Goal: Information Seeking & Learning: Learn about a topic

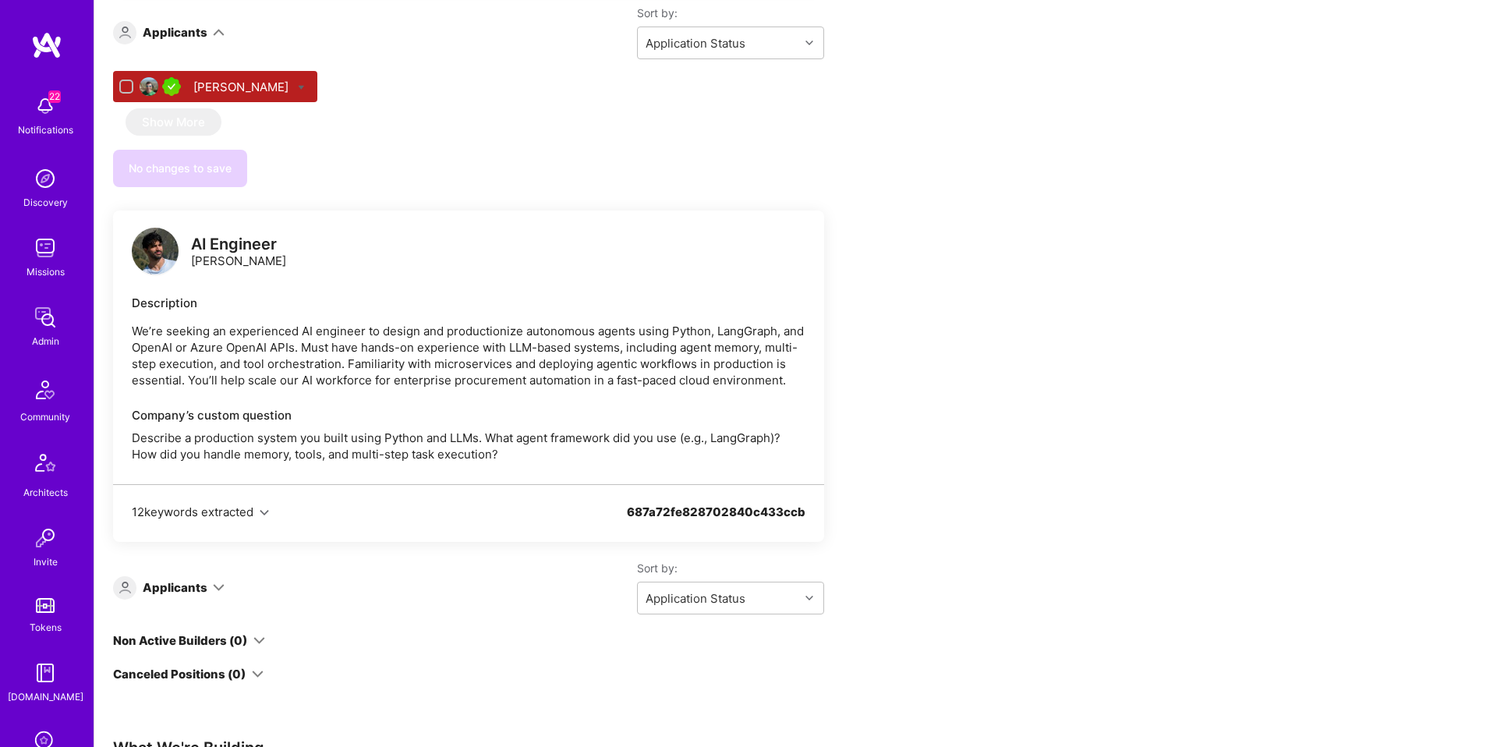
scroll to position [2055, 0]
drag, startPoint x: 243, startPoint y: 248, endPoint x: 184, endPoint y: 246, distance: 58.5
click at [182, 245] on div "AI Engineer [PERSON_NAME]" at bounding box center [469, 251] width 674 height 47
click at [183, 246] on div "AI Engineer [PERSON_NAME]" at bounding box center [209, 251] width 154 height 47
drag, startPoint x: 184, startPoint y: 246, endPoint x: 257, endPoint y: 271, distance: 77.4
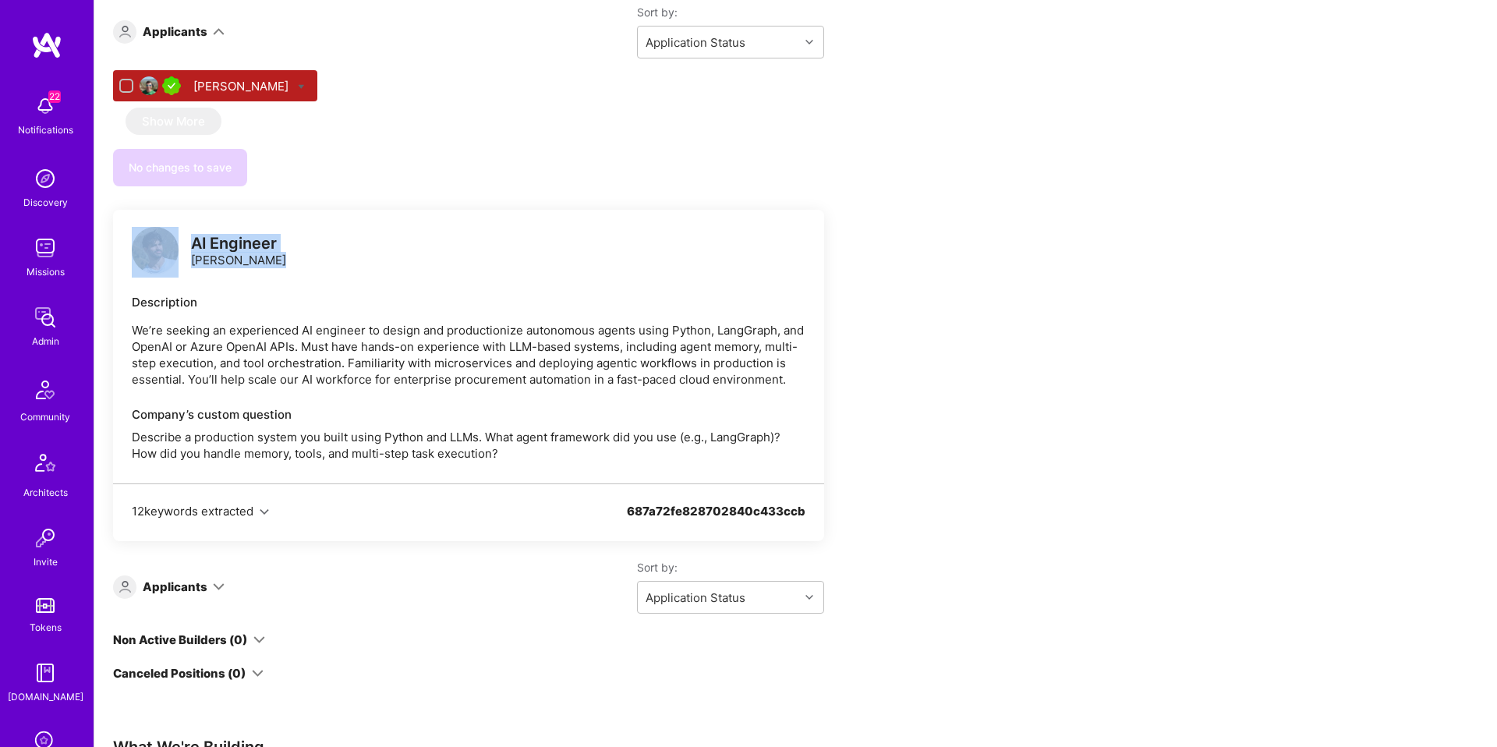
click at [257, 271] on div "AI Engineer [PERSON_NAME]" at bounding box center [209, 251] width 154 height 47
drag, startPoint x: 257, startPoint y: 271, endPoint x: 285, endPoint y: 219, distance: 58.3
click at [201, 239] on div "AI Engineer [PERSON_NAME]" at bounding box center [209, 251] width 154 height 47
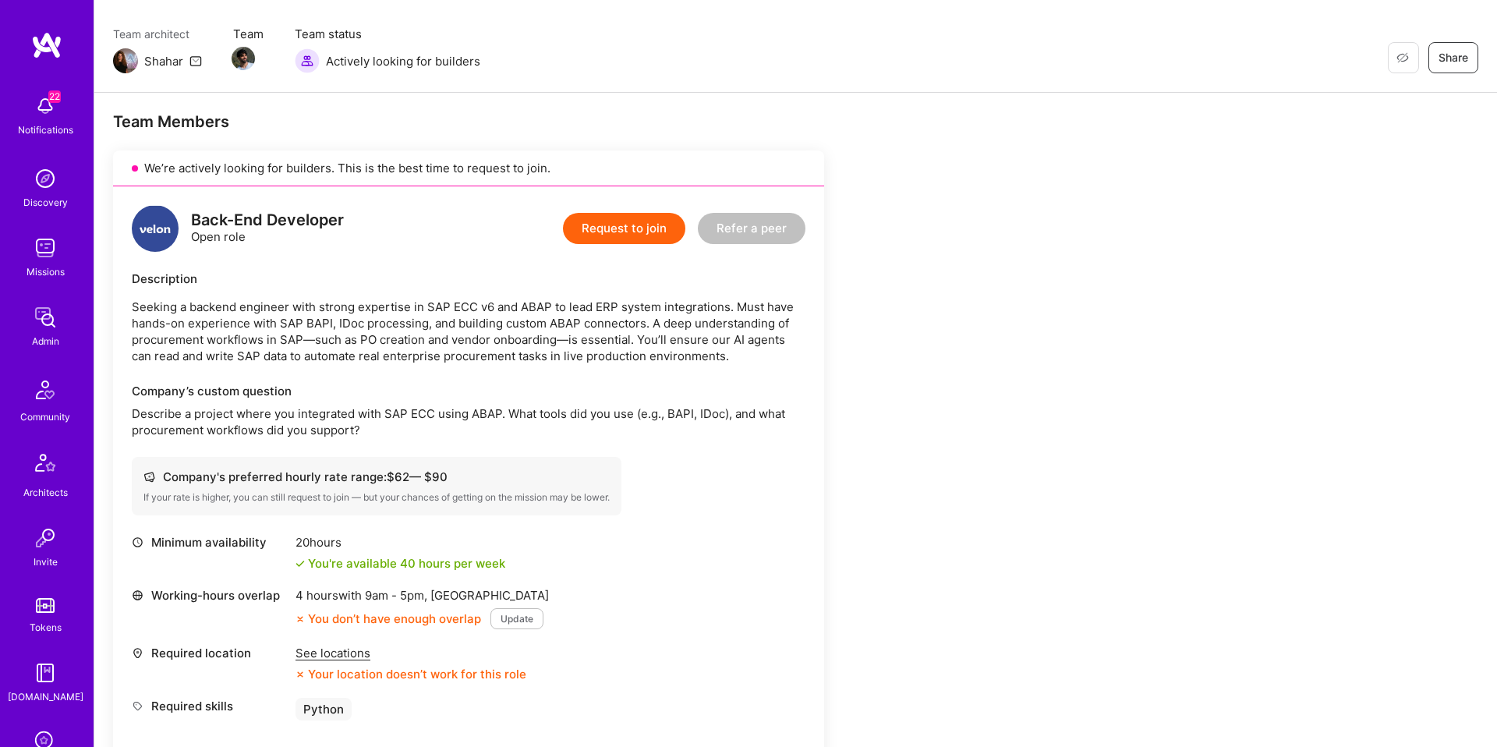
scroll to position [190, 0]
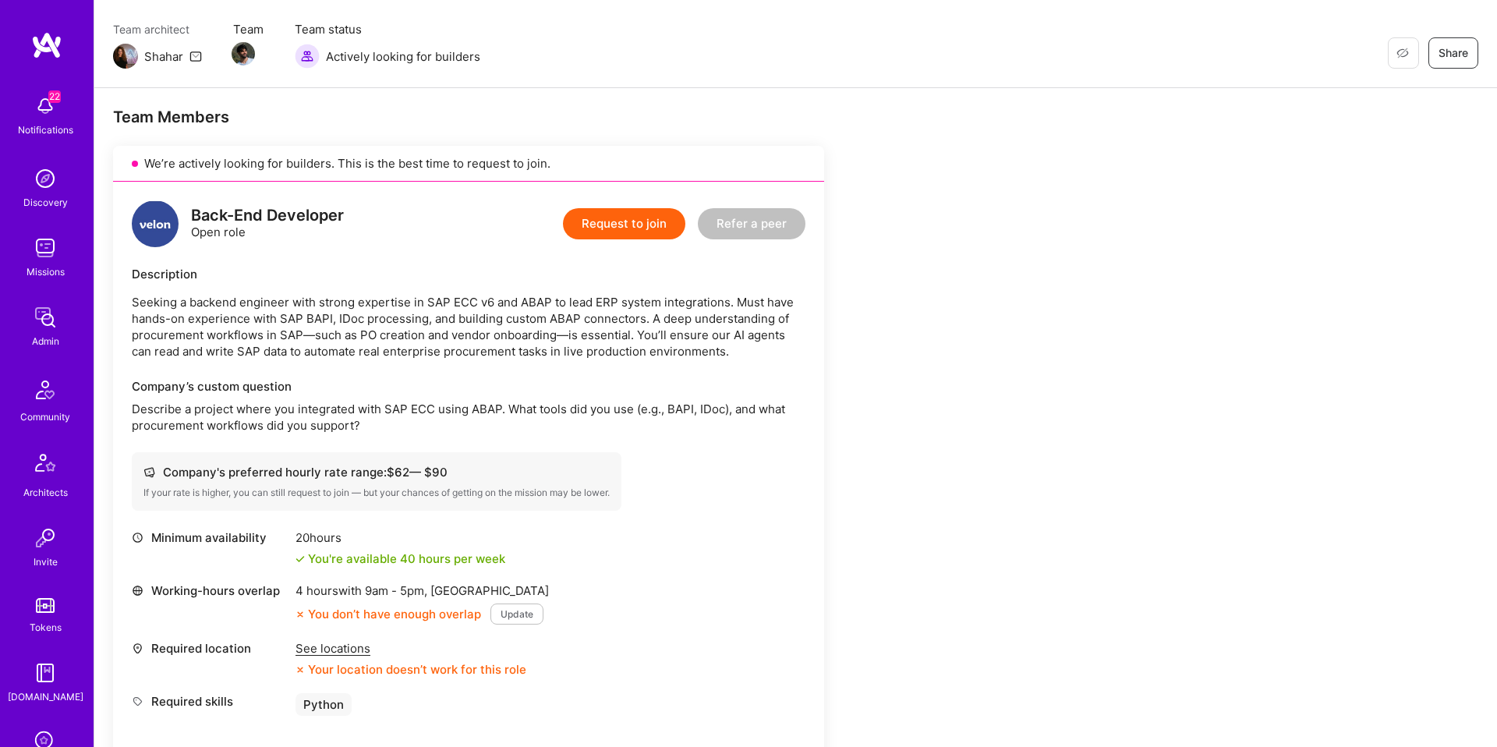
click at [549, 303] on p "Seeking a backend engineer with strong expertise in SAP ECC v6 and ABAP to lead…" at bounding box center [469, 327] width 674 height 66
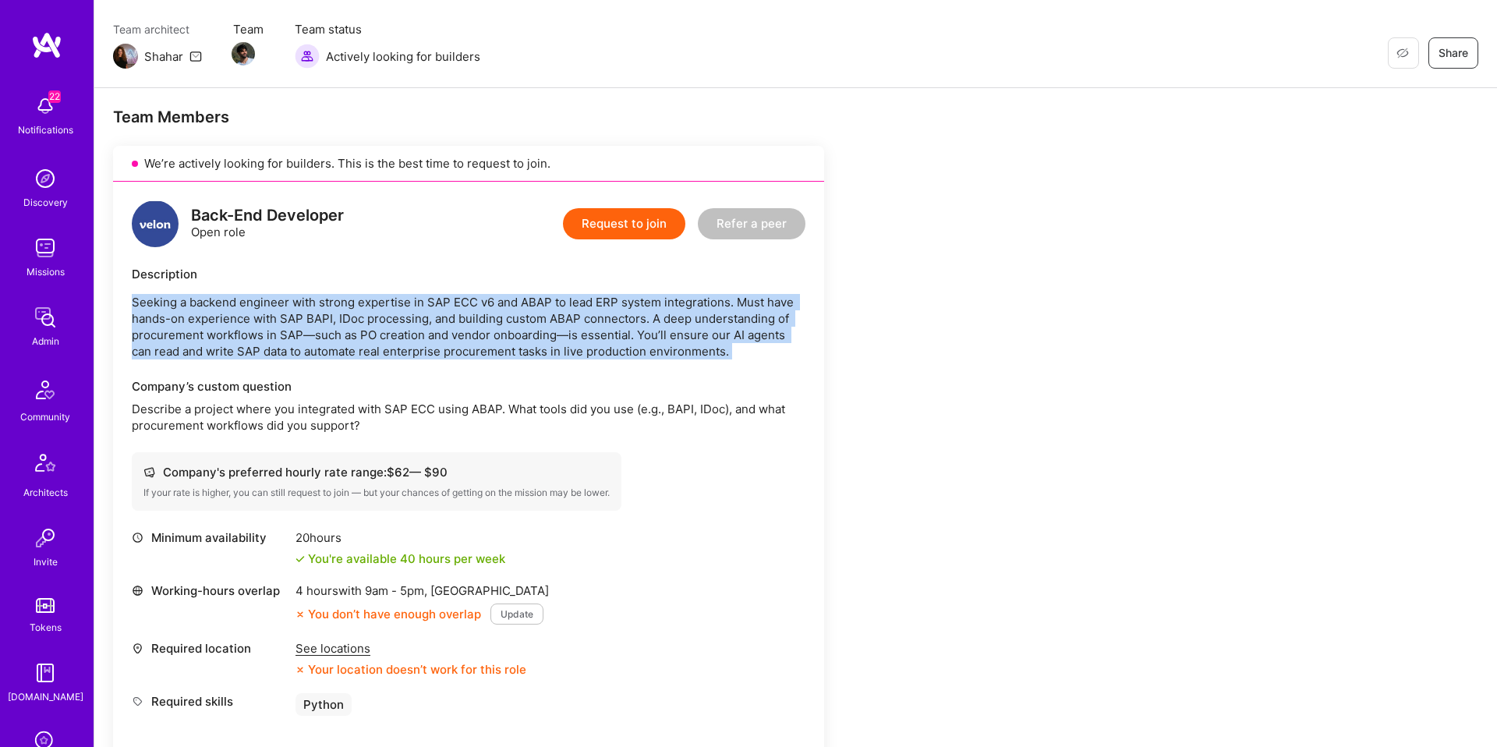
click at [548, 303] on p "Seeking a backend engineer with strong expertise in SAP ECC v6 and ABAP to lead…" at bounding box center [469, 327] width 674 height 66
drag, startPoint x: 527, startPoint y: 305, endPoint x: 546, endPoint y: 299, distance: 19.5
click at [546, 299] on p "Seeking a backend engineer with strong expertise in SAP ECC v6 and ABAP to lead…" at bounding box center [469, 327] width 674 height 66
drag, startPoint x: 547, startPoint y: 300, endPoint x: 505, endPoint y: 303, distance: 42.2
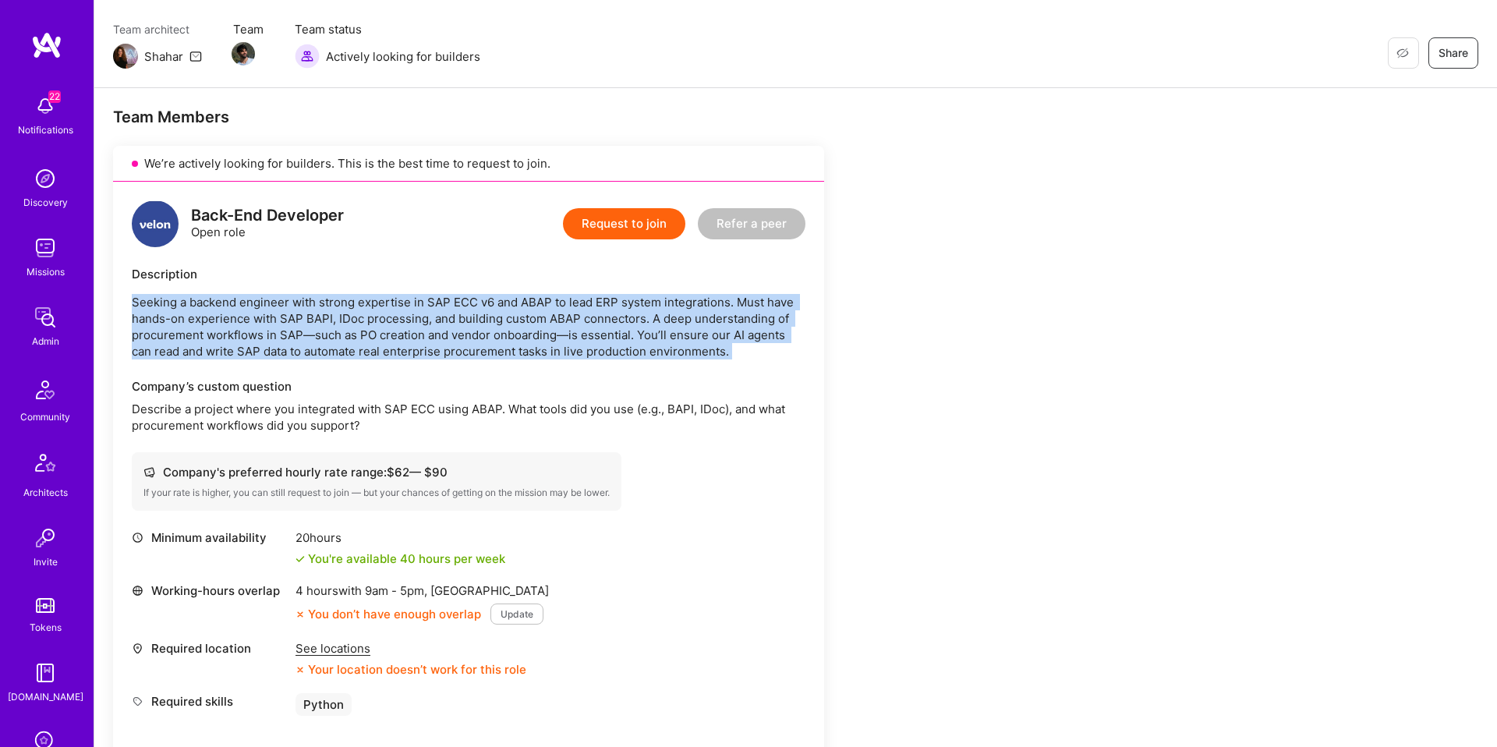
click at [505, 303] on p "Seeking a backend engineer with strong expertise in SAP ECC v6 and ABAP to lead…" at bounding box center [469, 327] width 674 height 66
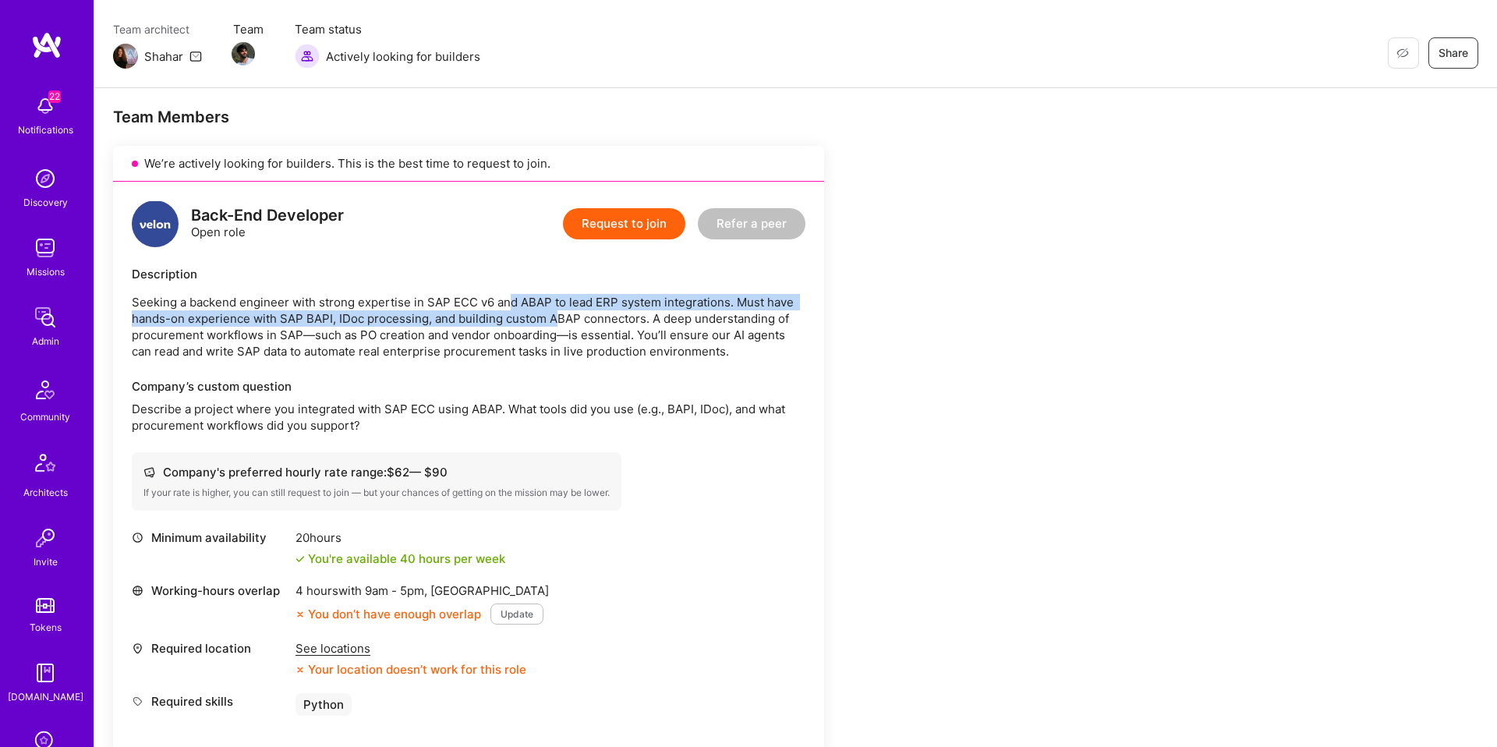
drag, startPoint x: 508, startPoint y: 302, endPoint x: 558, endPoint y: 320, distance: 53.0
click at [558, 320] on p "Seeking a backend engineer with strong expertise in SAP ECC v6 and ABAP to lead…" at bounding box center [469, 327] width 674 height 66
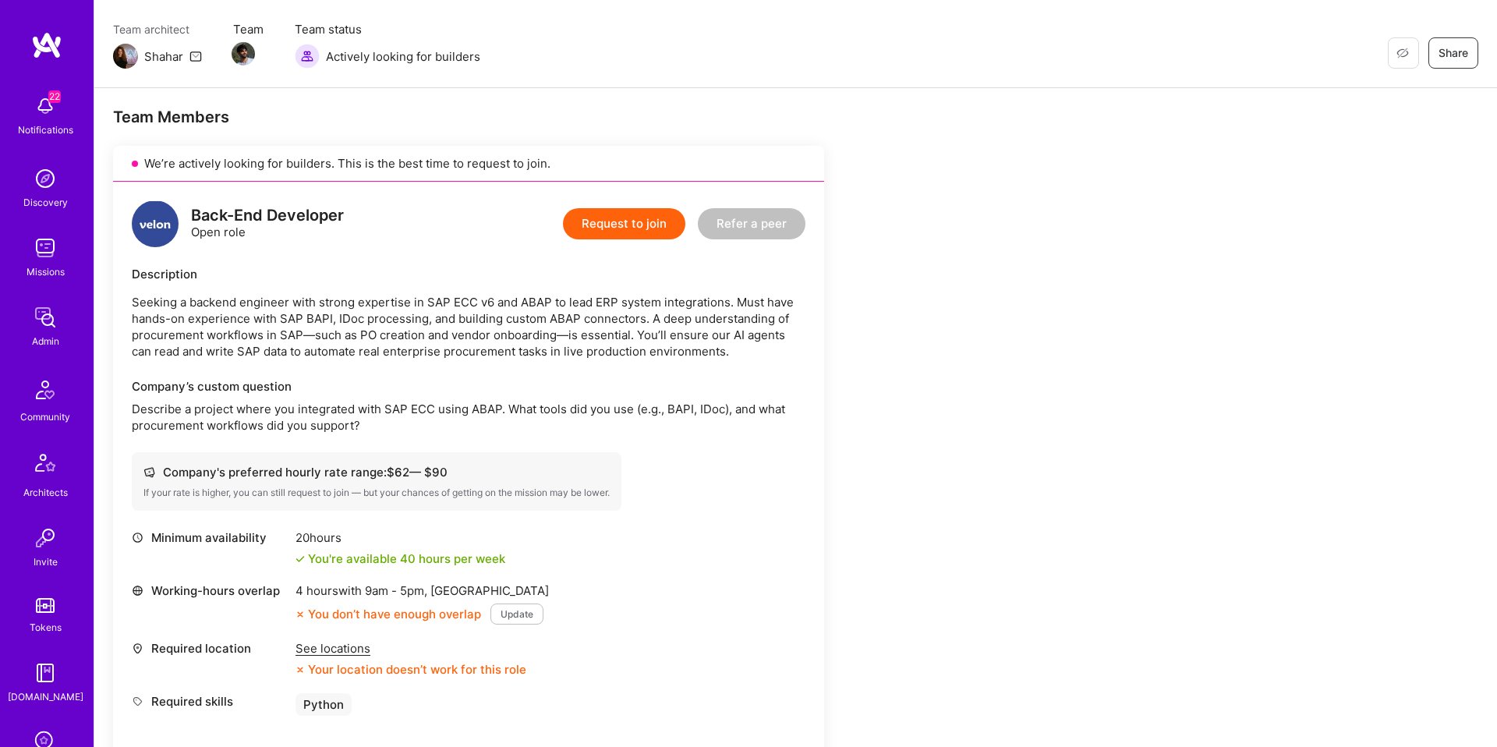
click at [558, 320] on p "Seeking a backend engineer with strong expertise in SAP ECC v6 and ABAP to lead…" at bounding box center [469, 327] width 674 height 66
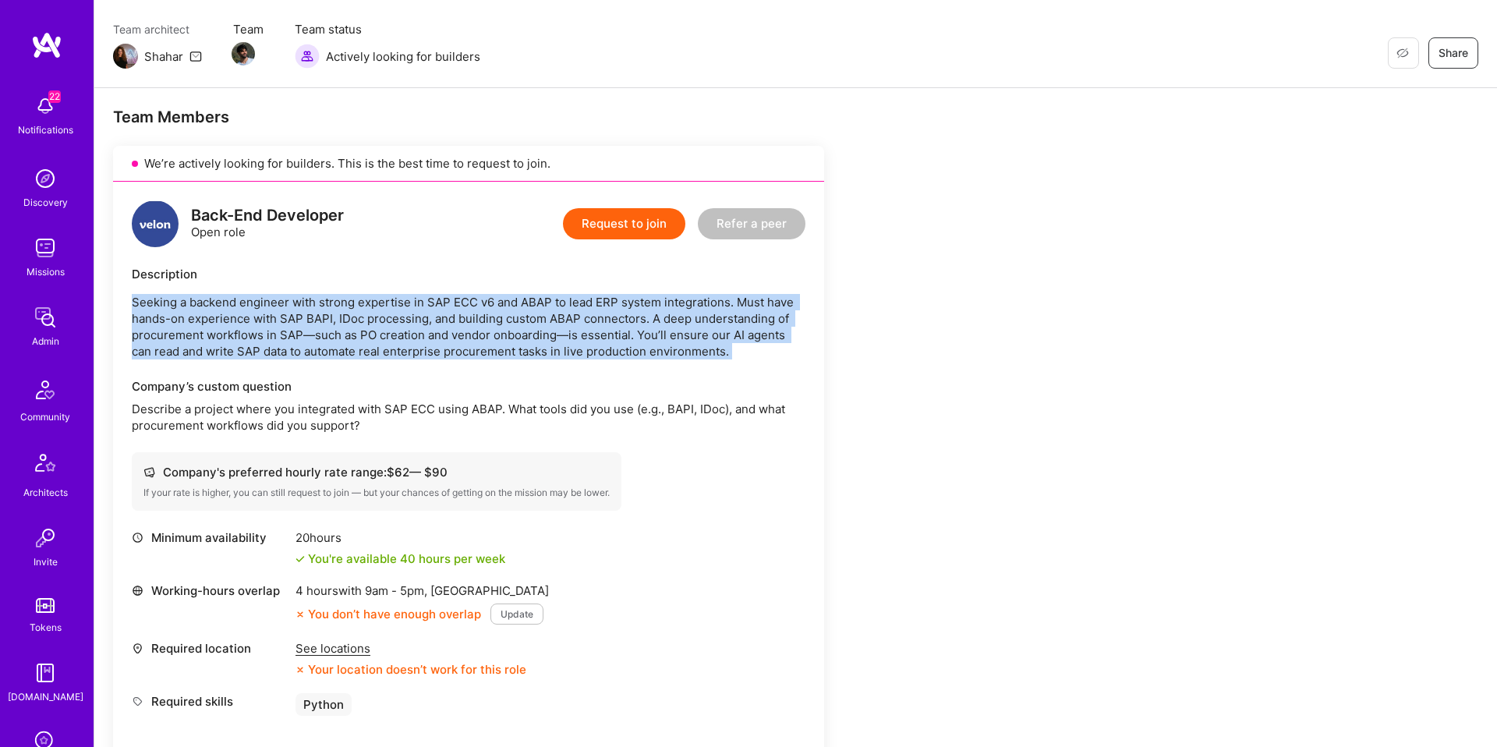
click at [558, 320] on p "Seeking a backend engineer with strong expertise in SAP ECC v6 and ABAP to lead…" at bounding box center [469, 327] width 674 height 66
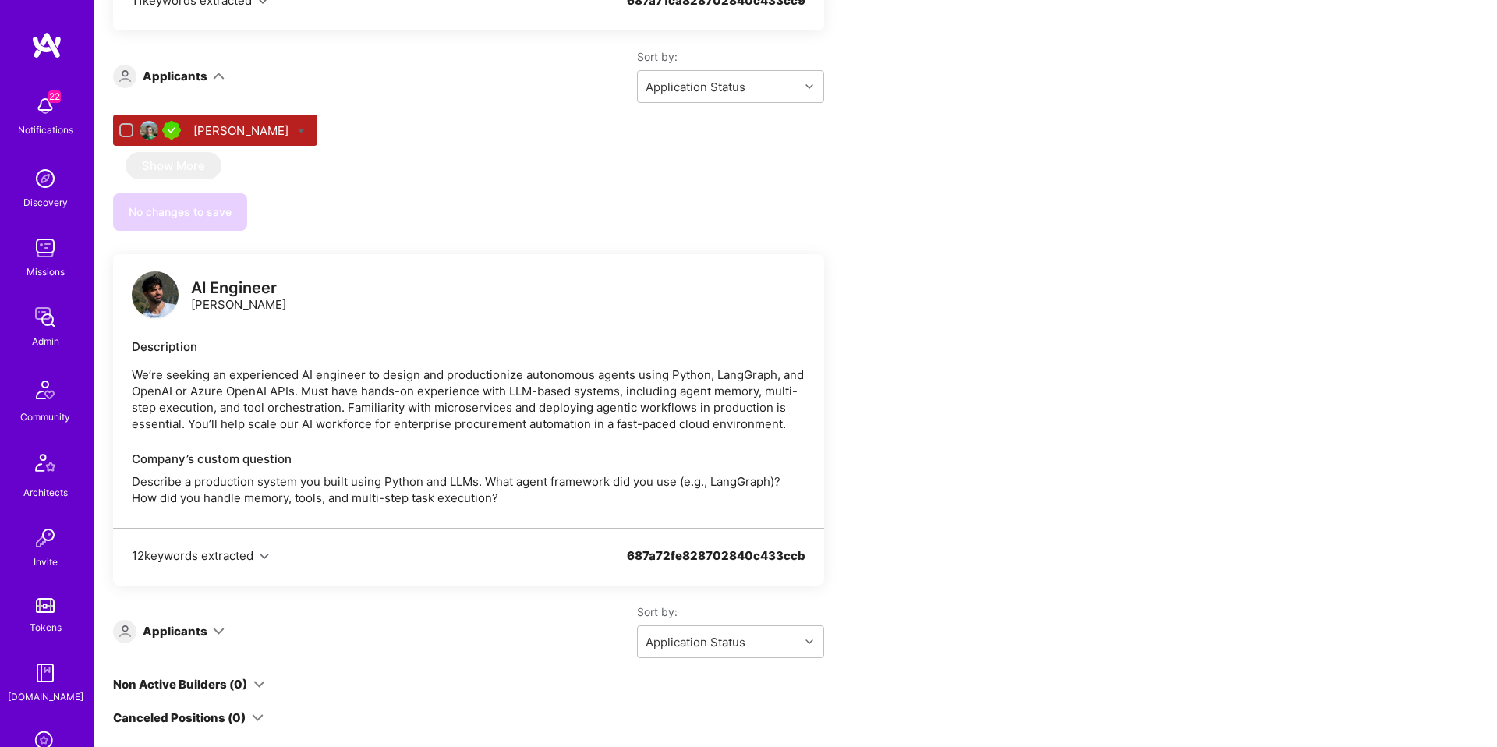
scroll to position [2020, 0]
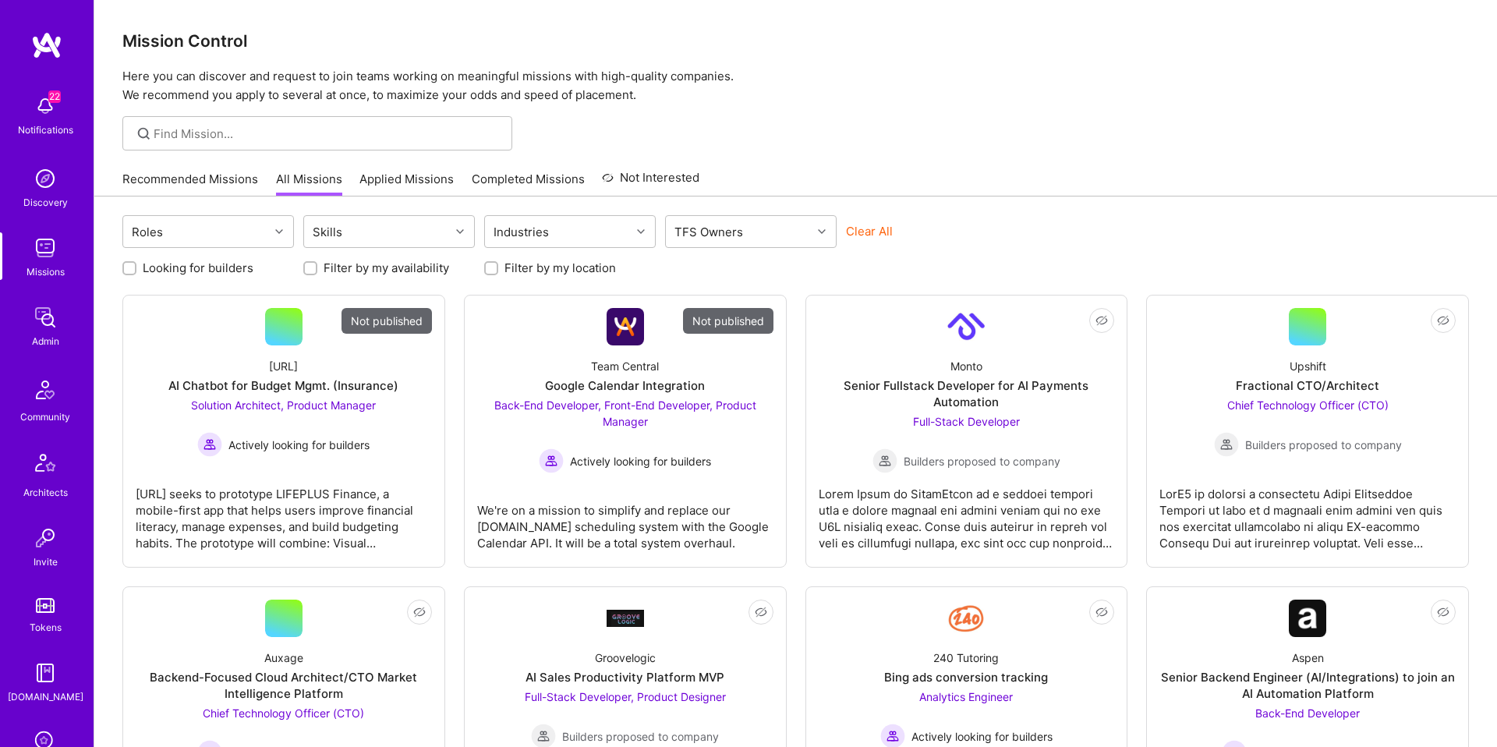
click at [866, 231] on button "Clear All" at bounding box center [869, 231] width 47 height 16
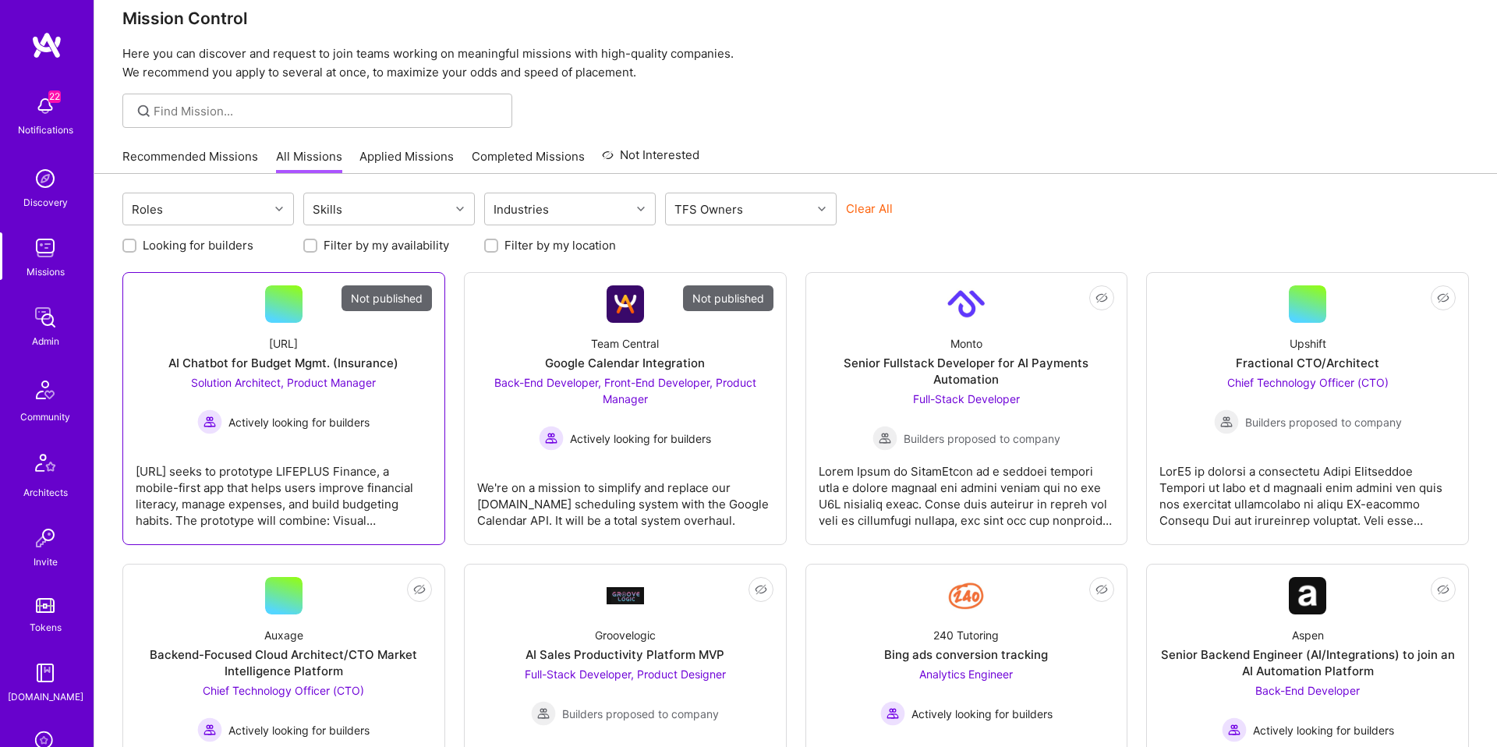
scroll to position [23, 0]
click at [242, 115] on input at bounding box center [327, 110] width 347 height 16
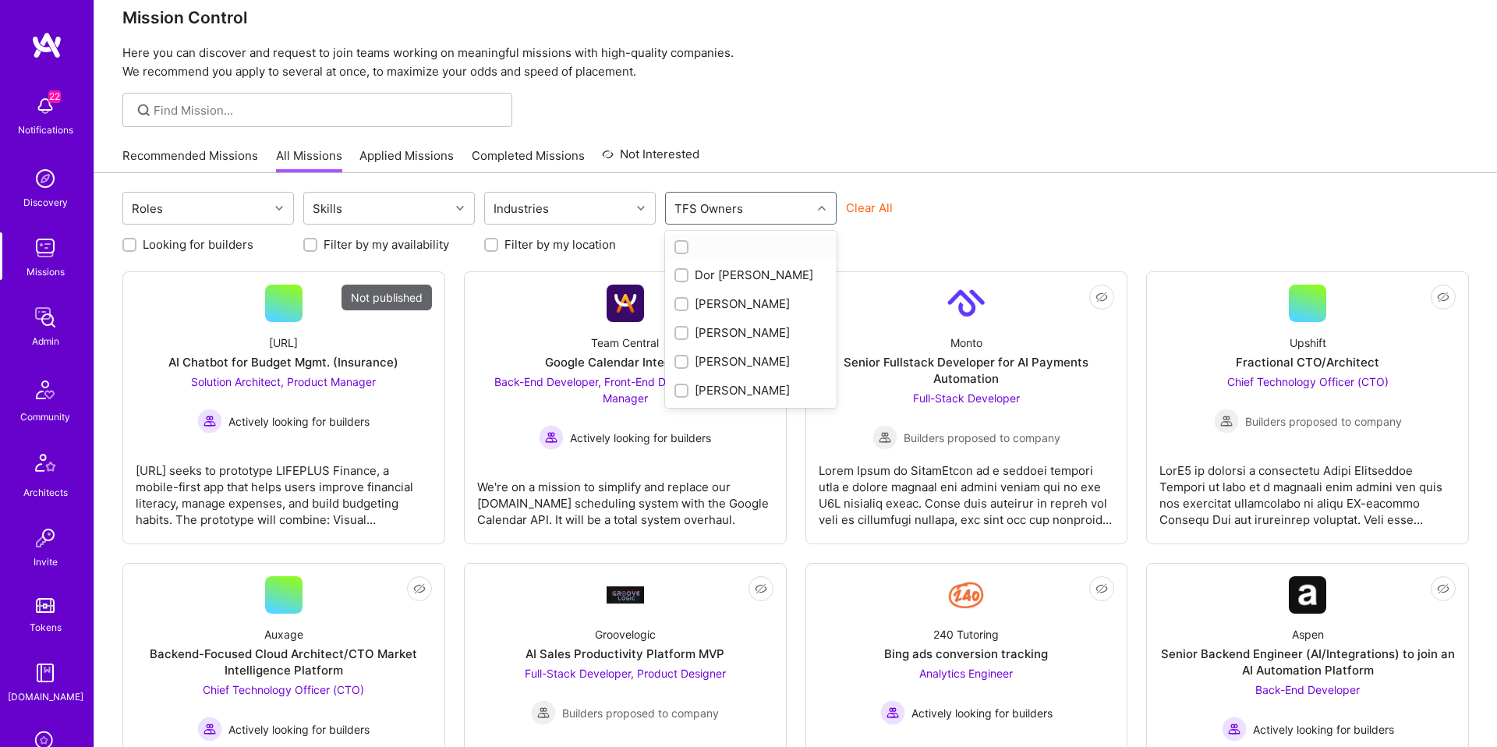
click at [716, 216] on div "TFS Owners" at bounding box center [709, 208] width 76 height 23
click at [732, 383] on div "Shahar Shavit" at bounding box center [751, 390] width 153 height 16
checkbox input "true"
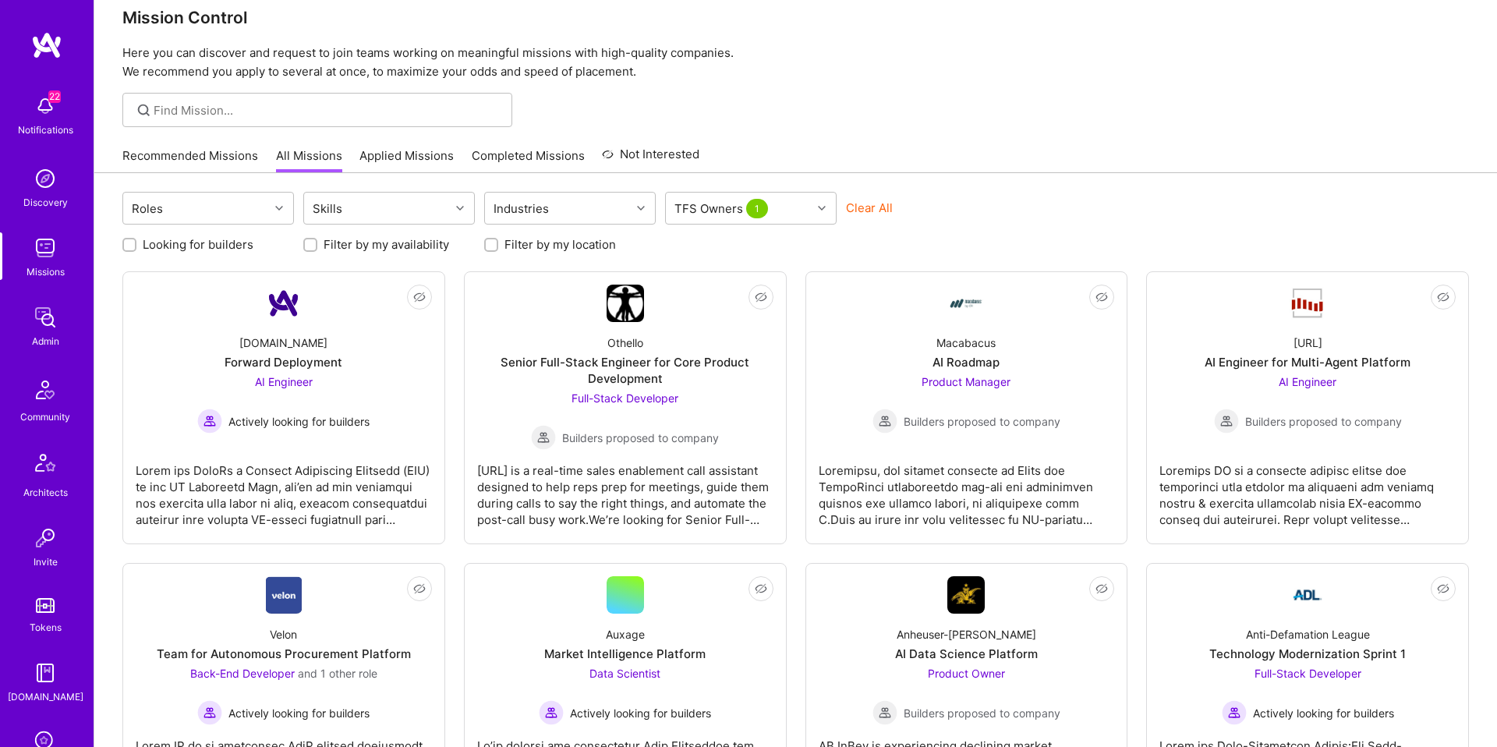
click at [1019, 136] on div "Mission Control Here you can discover and request to join teams working on mean…" at bounding box center [795, 417] width 1403 height 880
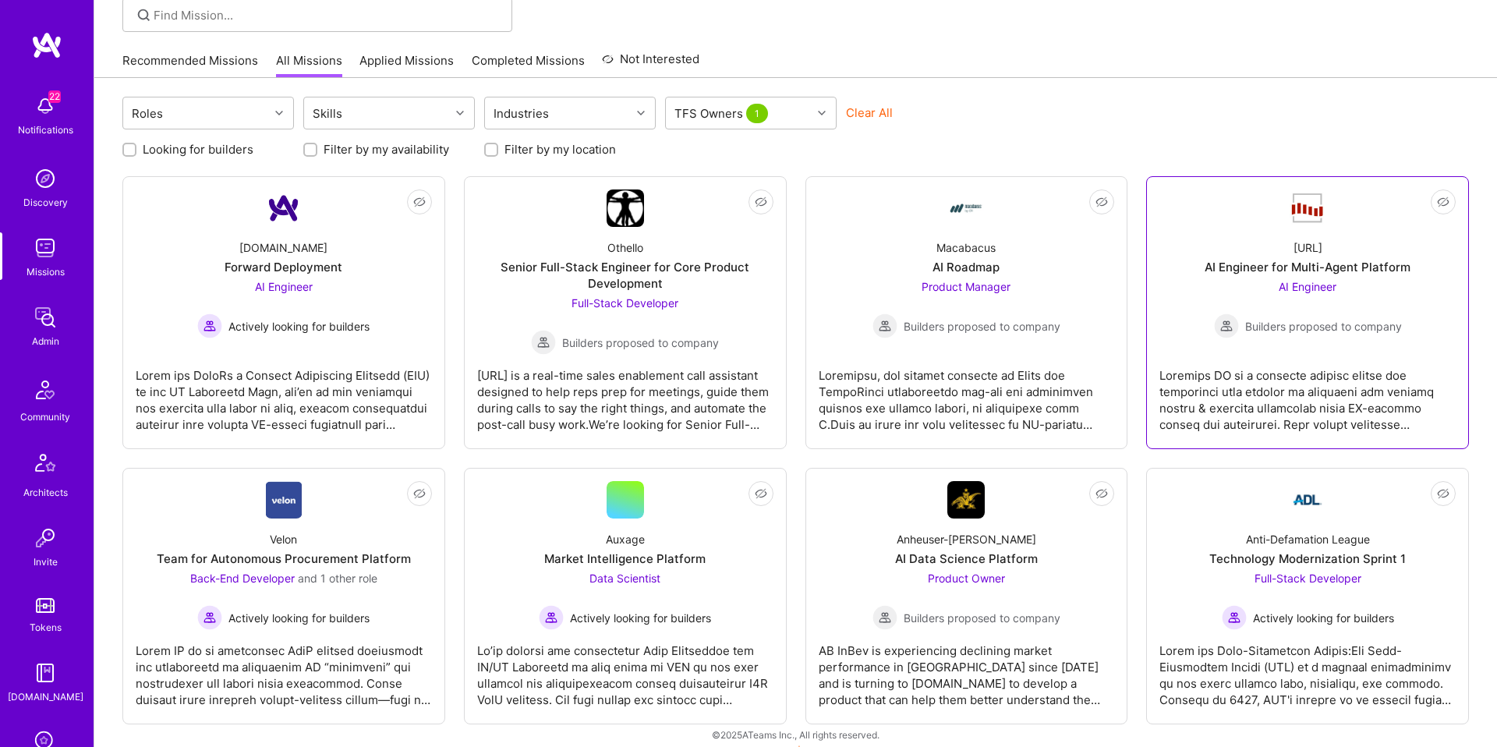
scroll to position [126, 0]
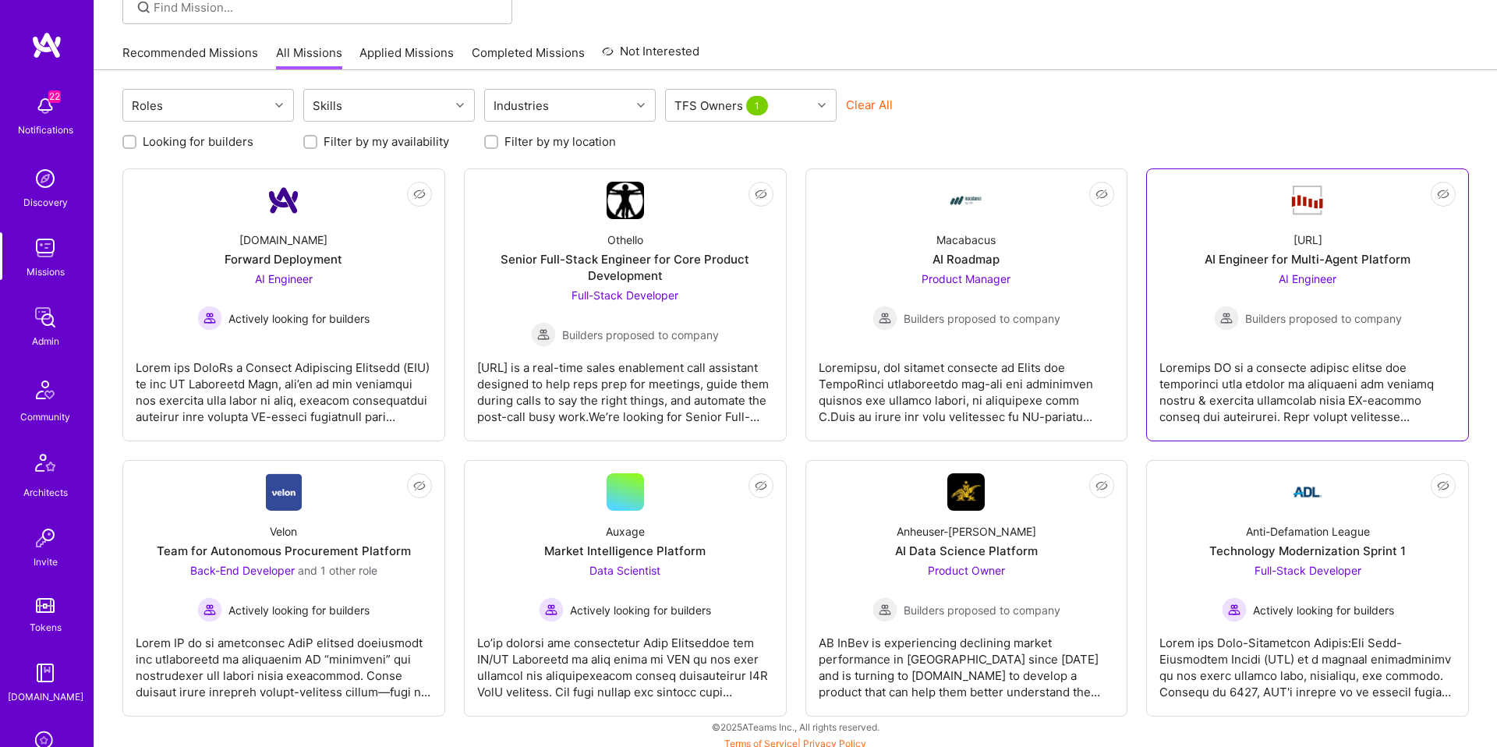
click at [1270, 297] on div "AI Engineer Builders proposed to company" at bounding box center [1308, 301] width 188 height 60
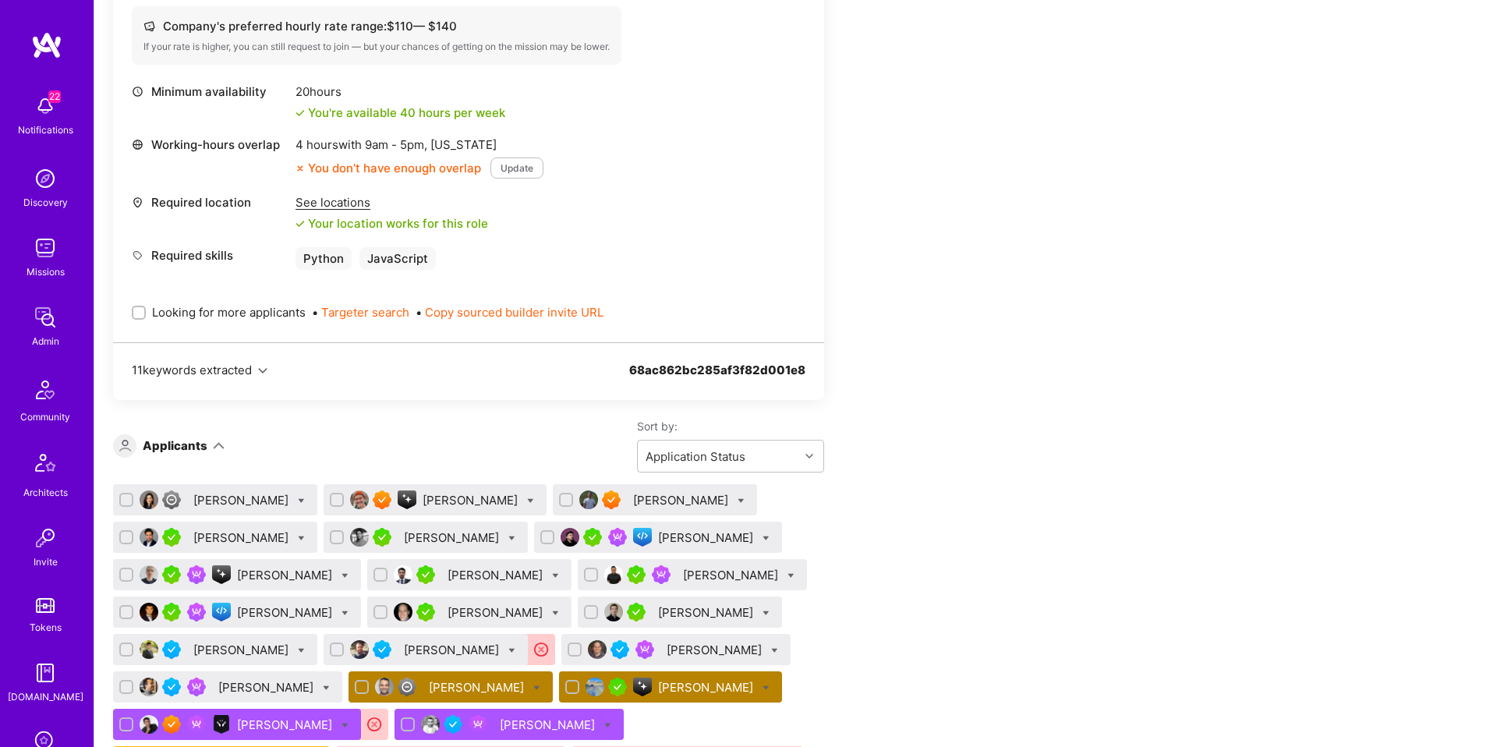
scroll to position [659, 0]
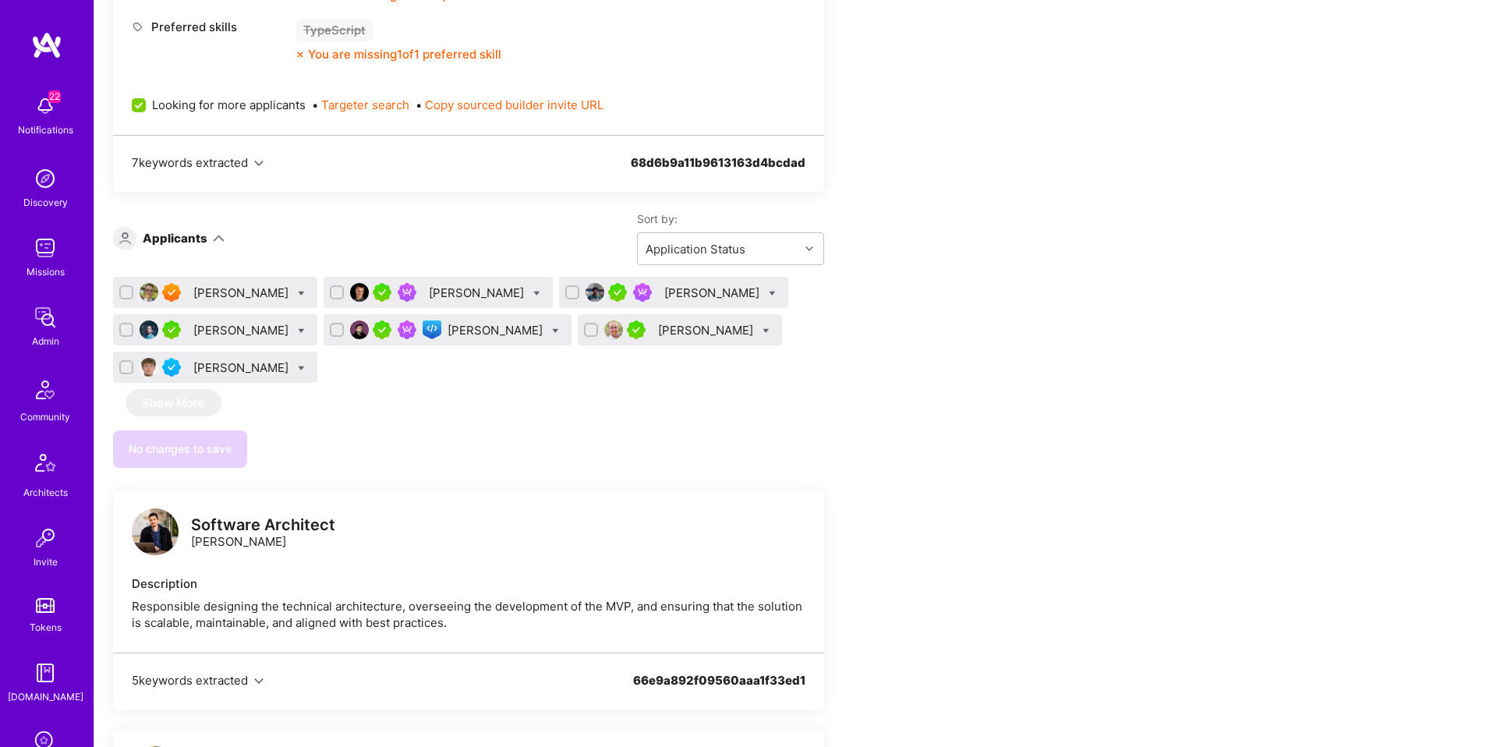
scroll to position [765, 0]
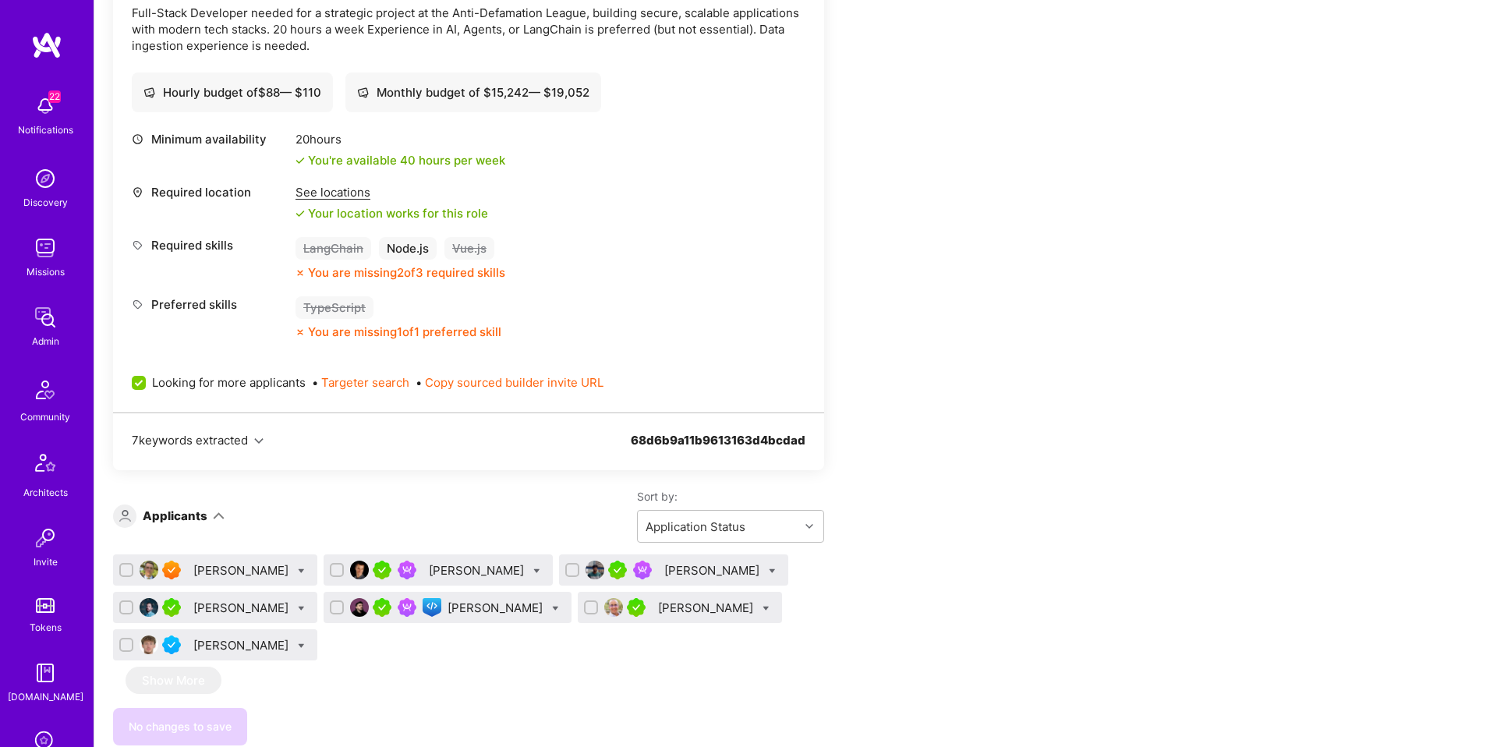
scroll to position [476, 0]
